Goal: Navigation & Orientation: Find specific page/section

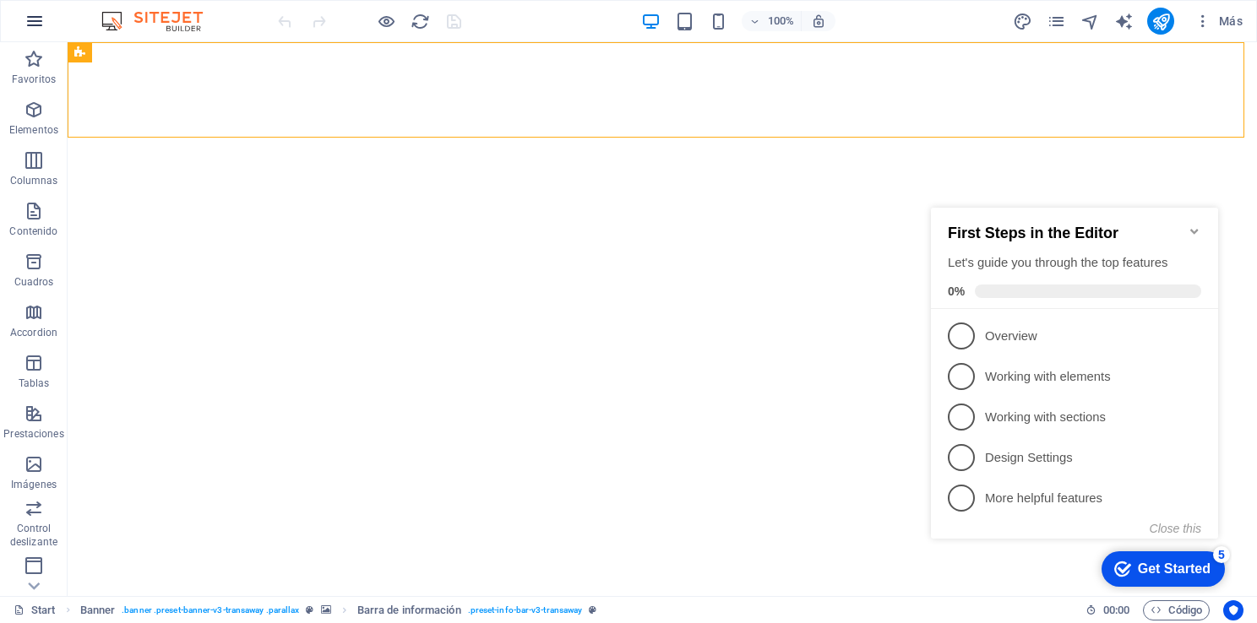
click at [36, 18] on icon "button" at bounding box center [35, 21] width 20 height 20
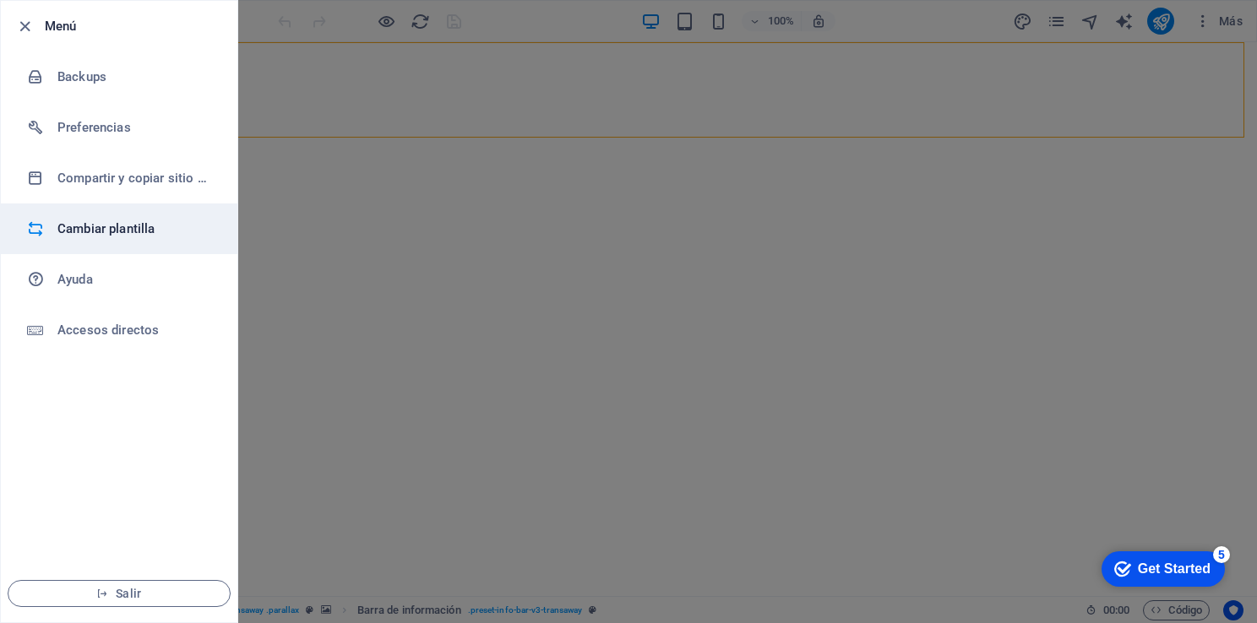
click at [106, 222] on h6 "Cambiar plantilla" at bounding box center [135, 229] width 156 height 20
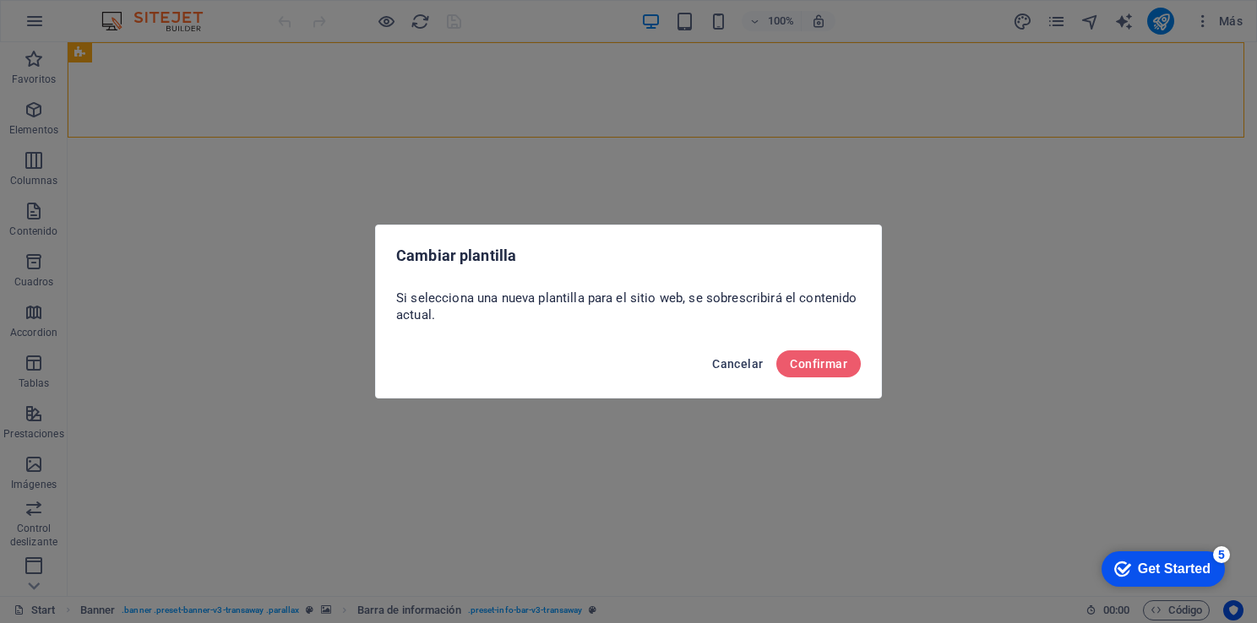
click at [734, 360] on span "Cancelar" at bounding box center [737, 364] width 51 height 14
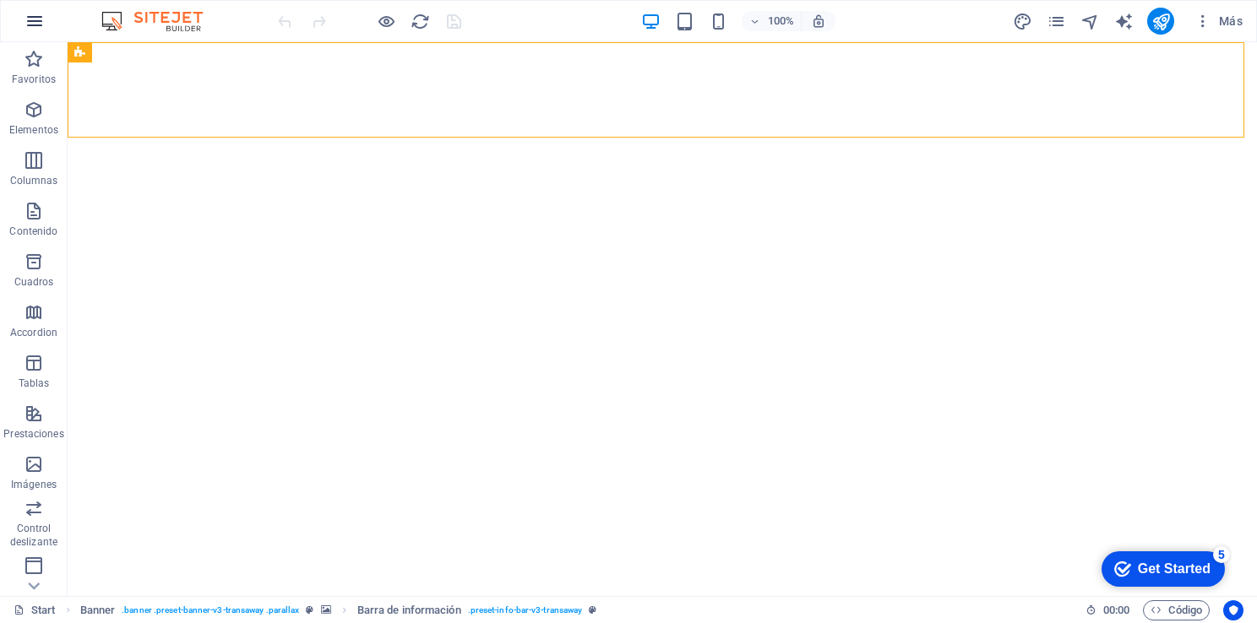
click at [35, 25] on icon "button" at bounding box center [35, 21] width 20 height 20
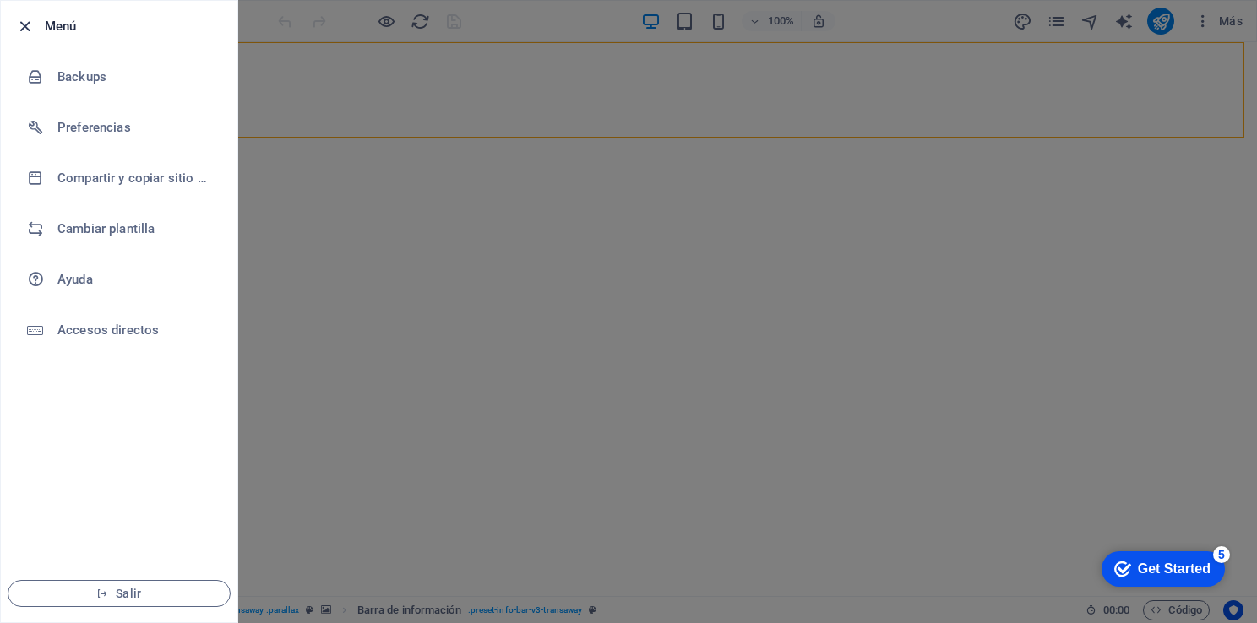
click at [18, 30] on icon "button" at bounding box center [24, 26] width 19 height 19
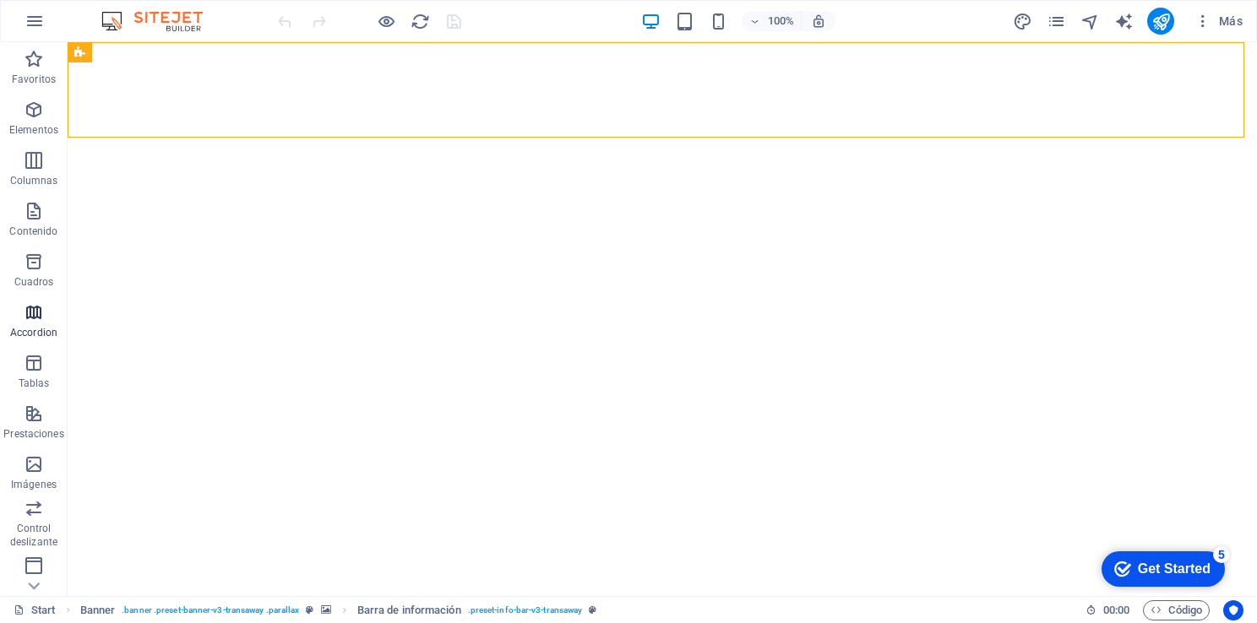
scroll to position [205, 0]
click at [23, 22] on button "button" at bounding box center [34, 21] width 41 height 41
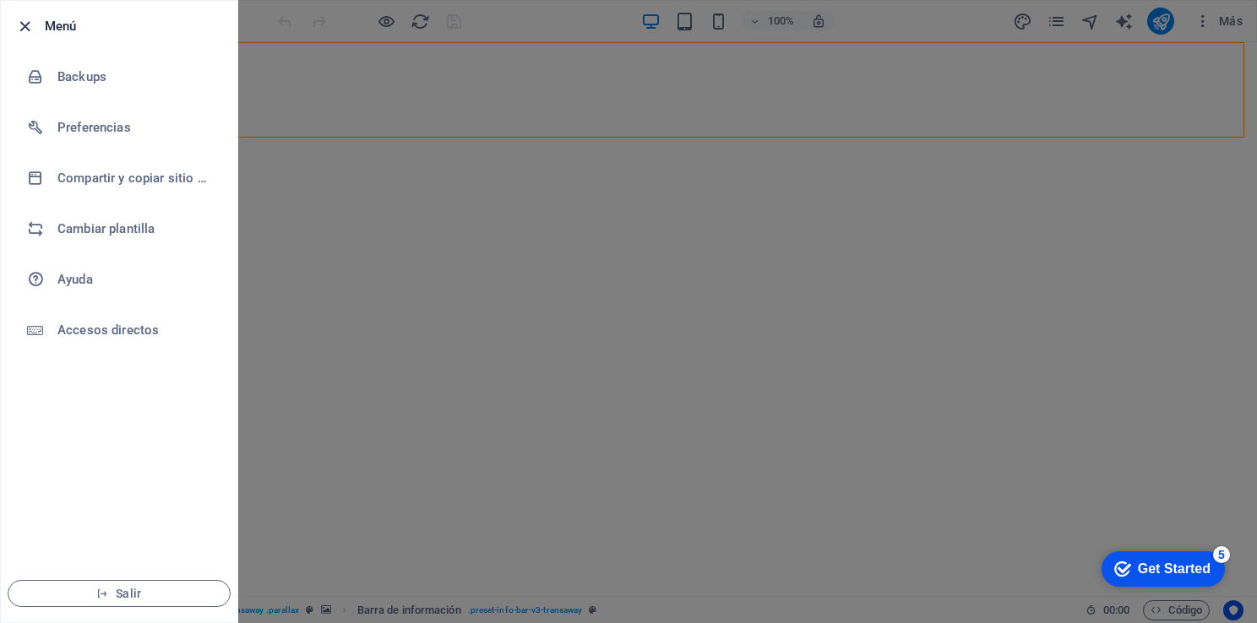
click at [17, 20] on icon "button" at bounding box center [24, 26] width 19 height 19
